Goal: Transaction & Acquisition: Book appointment/travel/reservation

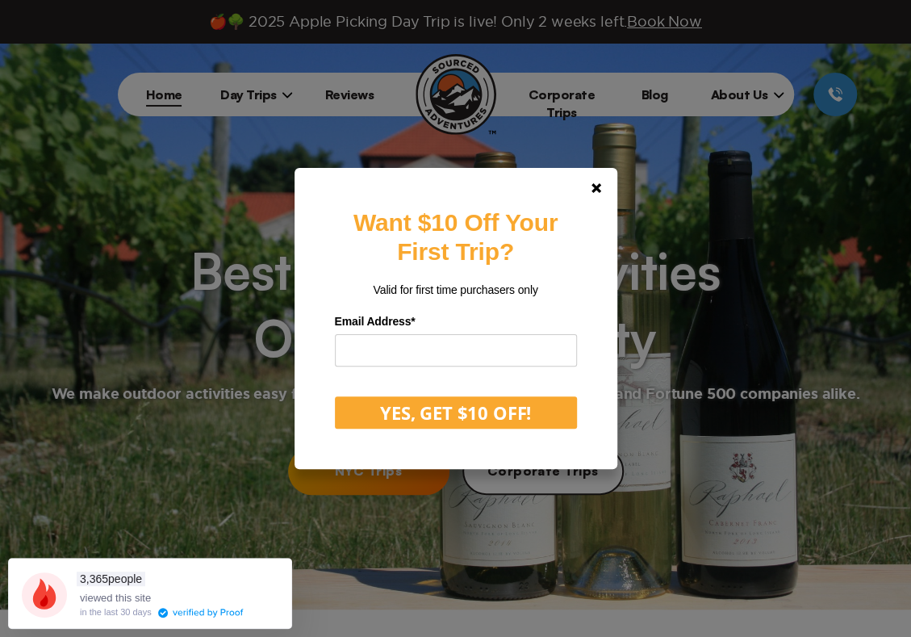
click at [261, 94] on div "Want $10 Off Your First Trip? Valid for first time purchasers only Email Addres…" at bounding box center [455, 318] width 911 height 637
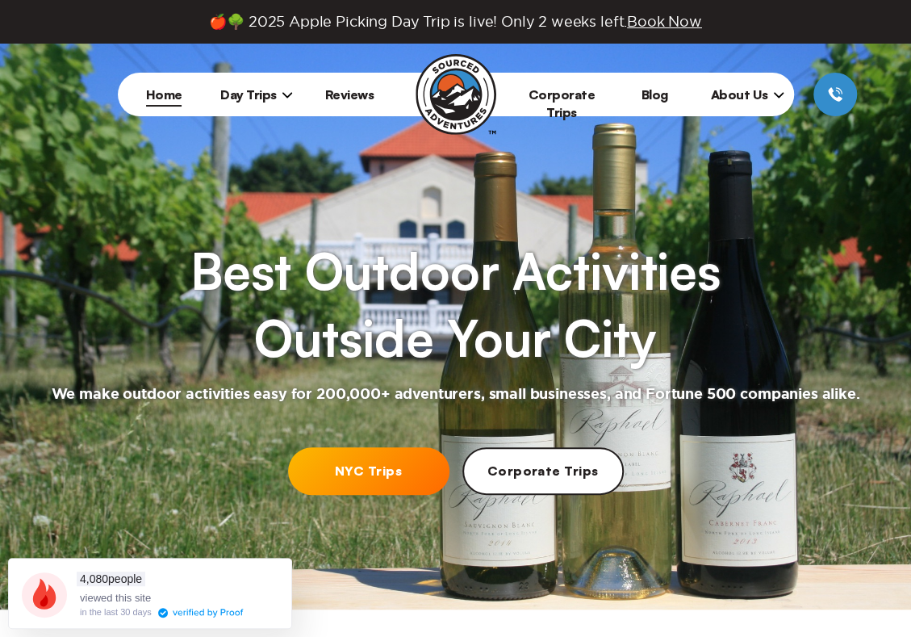
click at [261, 94] on span "Day Trips" at bounding box center [256, 94] width 73 height 16
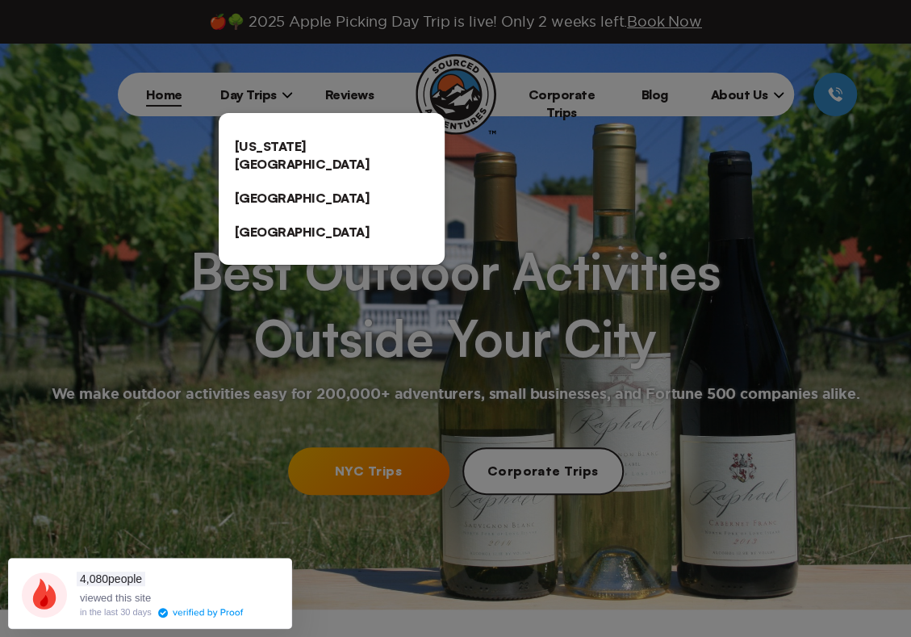
click at [274, 145] on link "[US_STATE][GEOGRAPHIC_DATA]" at bounding box center [332, 155] width 226 height 52
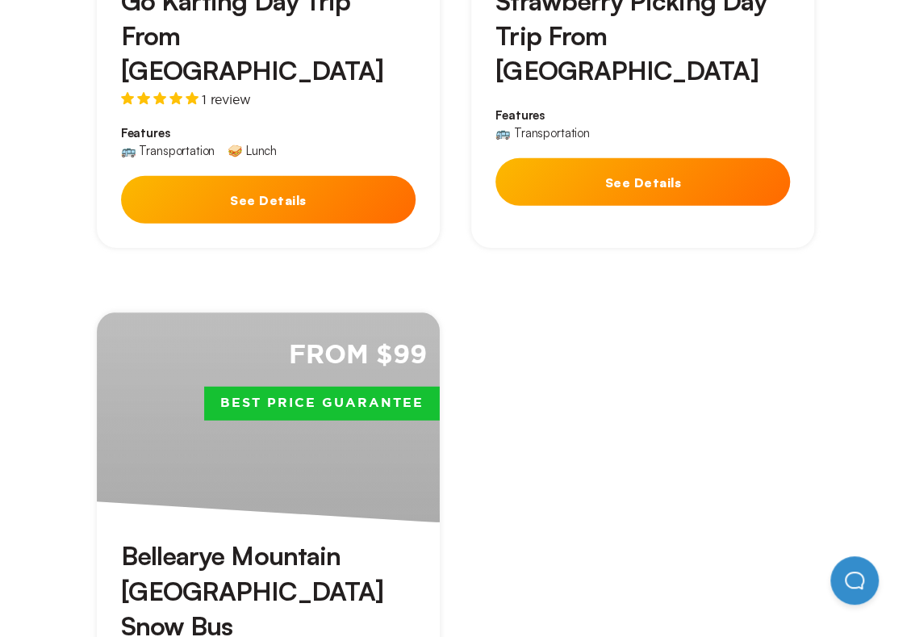
scroll to position [4519, 0]
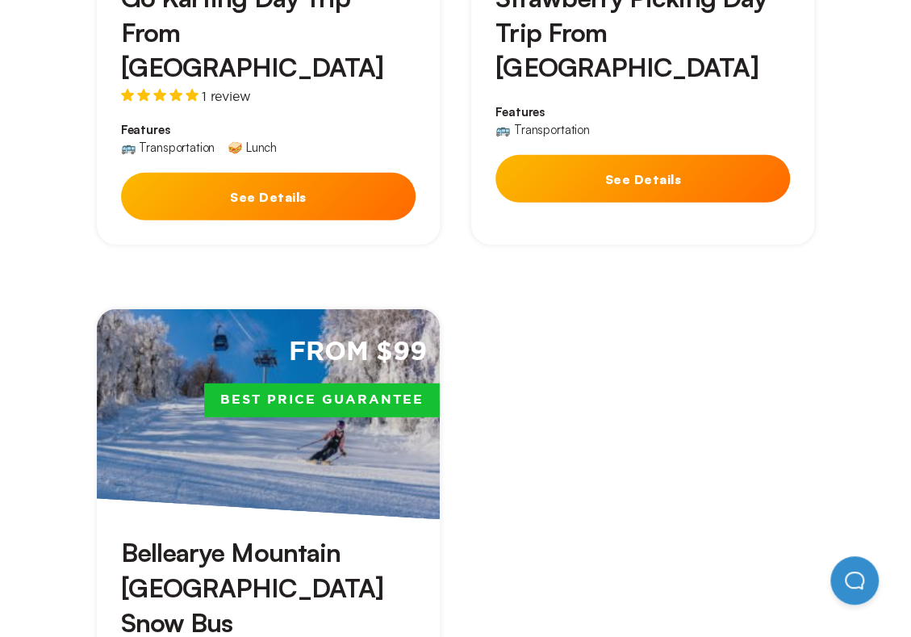
click at [304, 535] on h3 "Bellearye Mountain [GEOGRAPHIC_DATA] Snow Bus" at bounding box center [268, 587] width 295 height 105
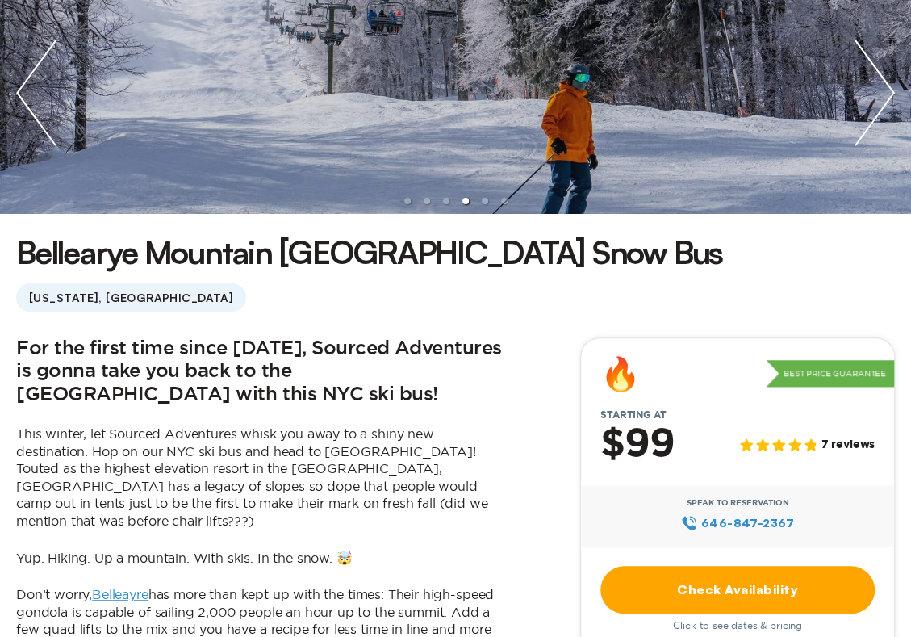
scroll to position [161, 0]
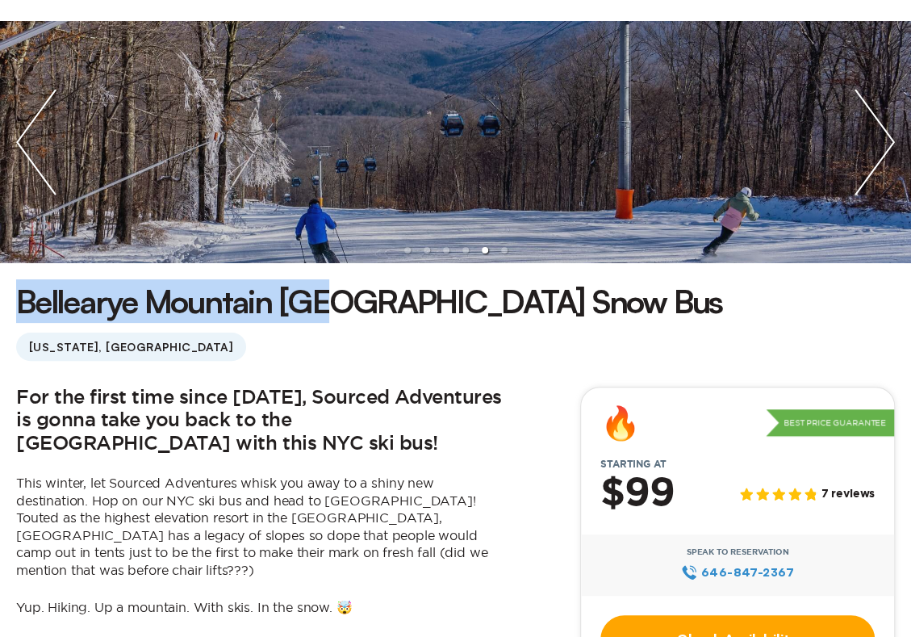
drag, startPoint x: 23, startPoint y: 295, endPoint x: 342, endPoint y: 303, distance: 319.7
click at [342, 303] on h1 "Bellearye Mountain [GEOGRAPHIC_DATA] Snow Bus" at bounding box center [369, 301] width 706 height 44
copy h1 "[GEOGRAPHIC_DATA]"
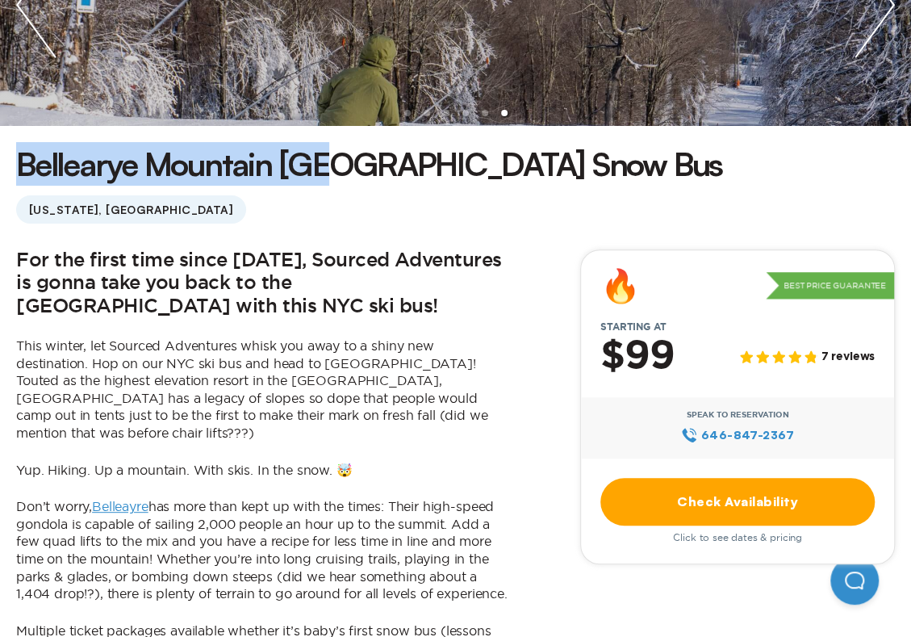
scroll to position [323, 0]
